Goal: Task Accomplishment & Management: Manage account settings

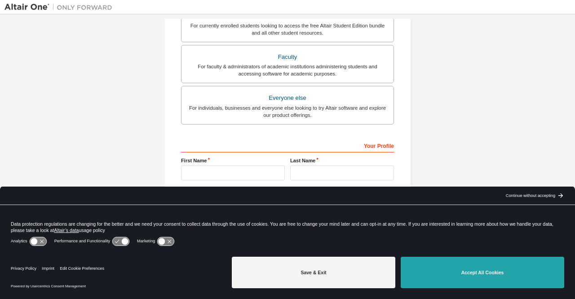
click at [491, 270] on button "Accept All Cookies" at bounding box center [483, 272] width 164 height 31
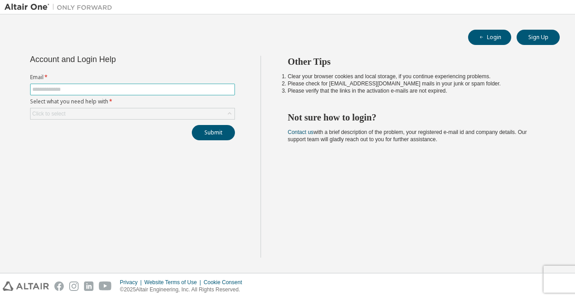
click at [109, 90] on input "text" at bounding box center [132, 89] width 200 height 7
type input "**********"
click at [96, 114] on div "Click to select" at bounding box center [133, 113] width 204 height 11
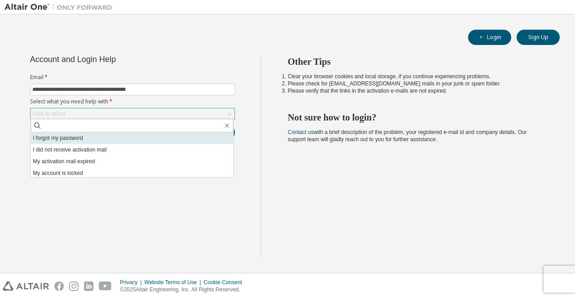
click at [92, 138] on li "I forgot my password" at bounding box center [132, 138] width 203 height 12
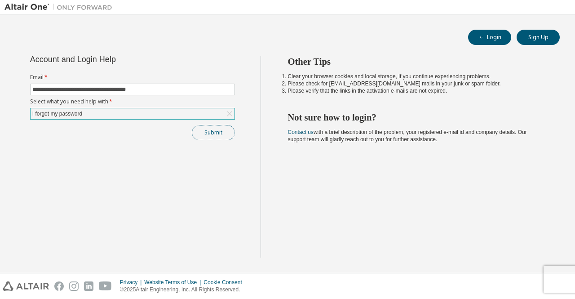
click at [203, 132] on button "Submit" at bounding box center [213, 132] width 43 height 15
click at [478, 37] on span "button" at bounding box center [481, 37] width 7 height 7
